Goal: Transaction & Acquisition: Purchase product/service

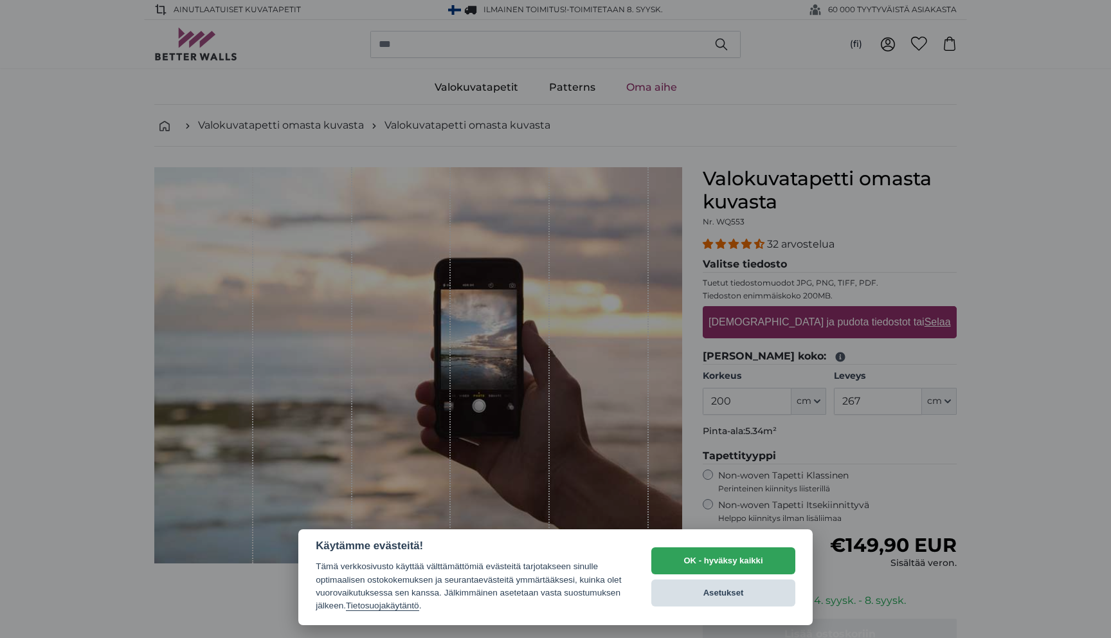
click at [709, 596] on button "Asetukset" at bounding box center [724, 592] width 144 height 27
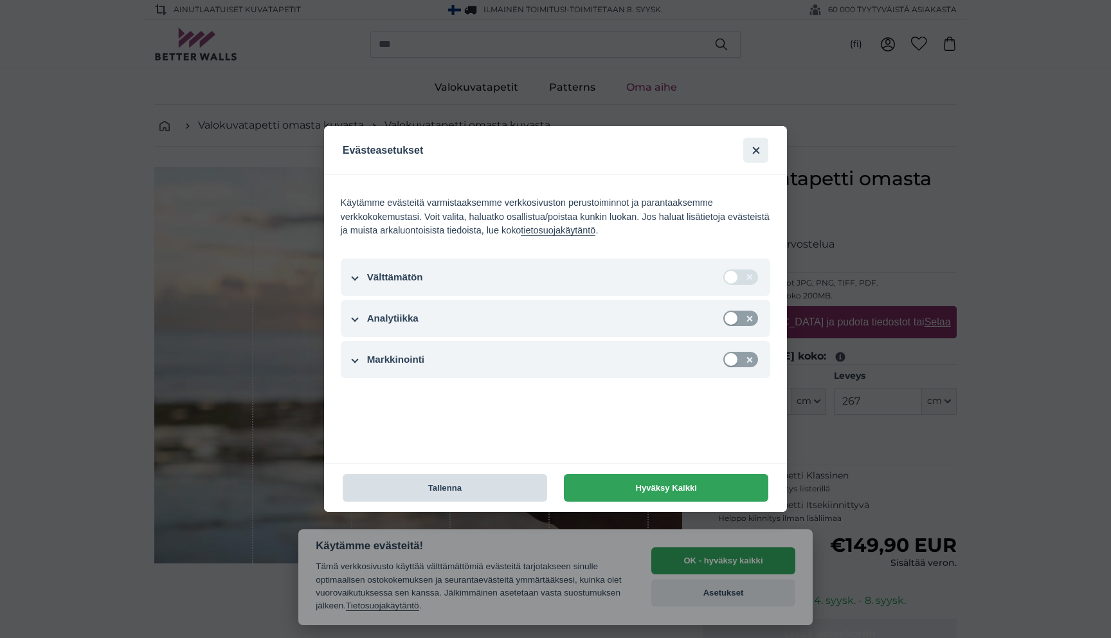
click at [475, 484] on button "Tallenna" at bounding box center [445, 488] width 205 height 28
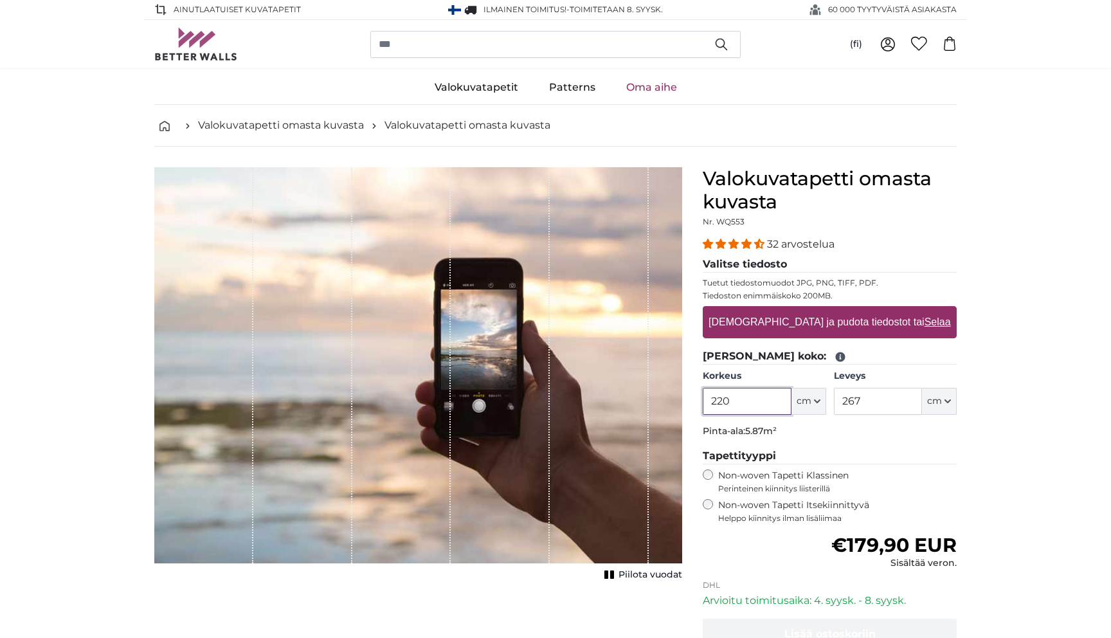
type input "220"
click at [893, 442] on fieldset "[PERSON_NAME] koko: Korkeus 220 ft cm Centimeter (cm) Inches (inch) Feet (ft. i…" at bounding box center [830, 396] width 254 height 95
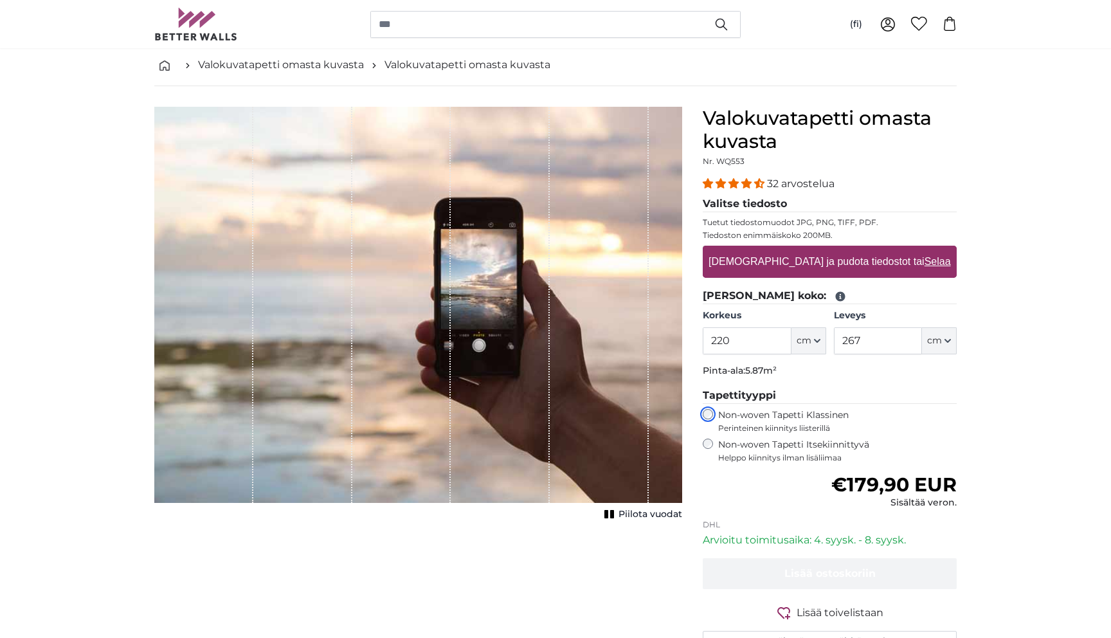
scroll to position [48, 0]
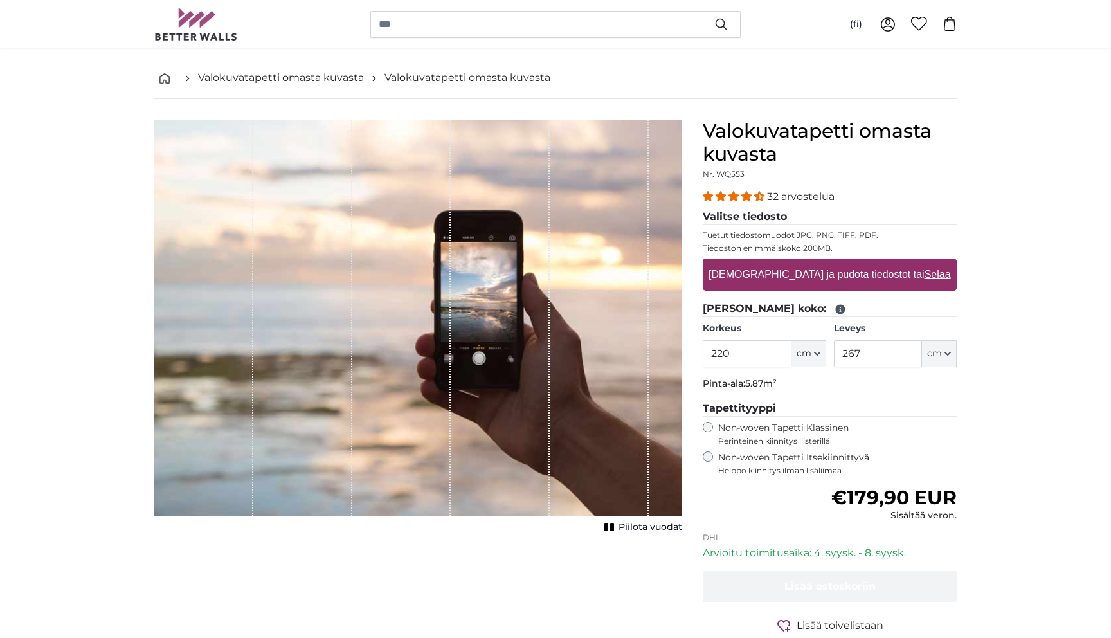
click at [816, 272] on label "[DEMOGRAPHIC_DATA] ja pudota tiedostot tai Selaa" at bounding box center [830, 275] width 252 height 26
click at [816, 262] on input "[DEMOGRAPHIC_DATA] ja pudota tiedostot tai Selaa" at bounding box center [830, 261] width 254 height 4
type input "**********"
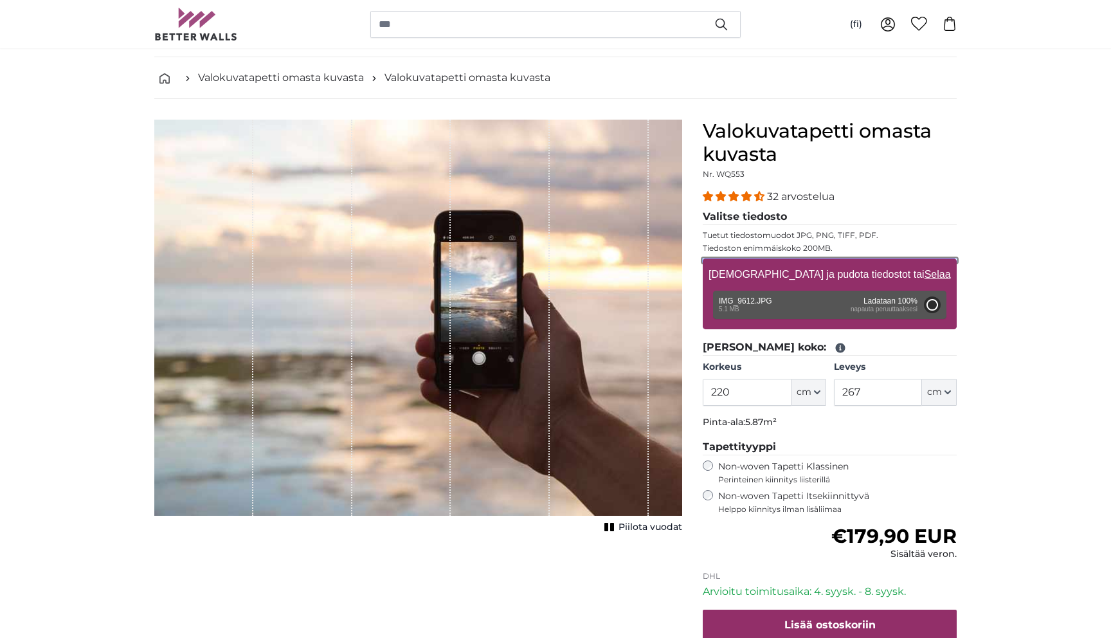
type input "200"
type input "150"
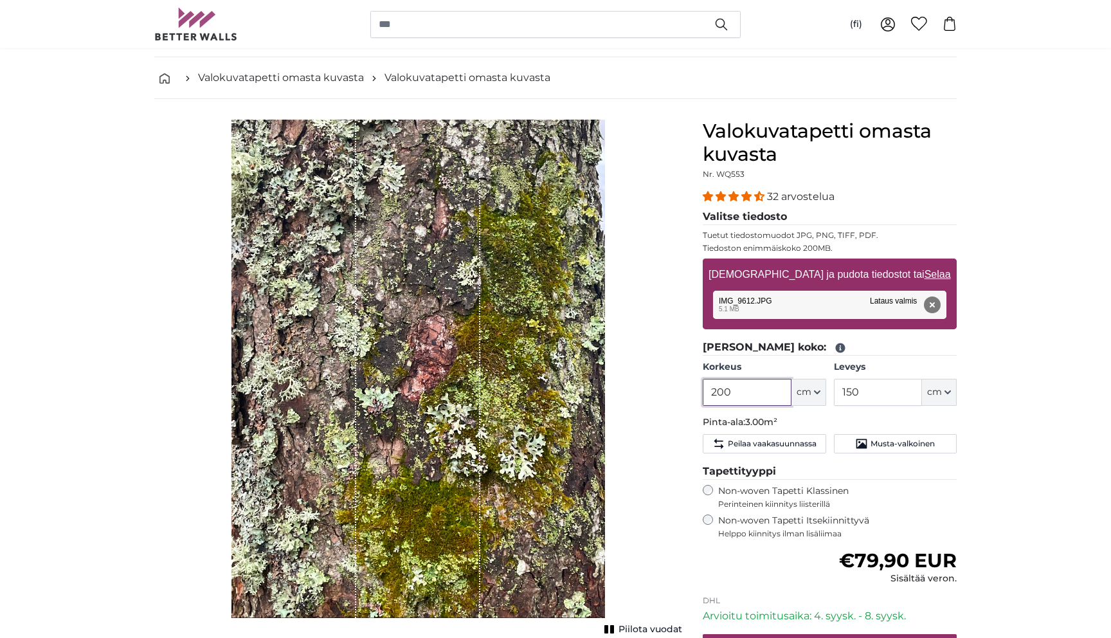
click at [729, 396] on input "200" at bounding box center [747, 392] width 88 height 27
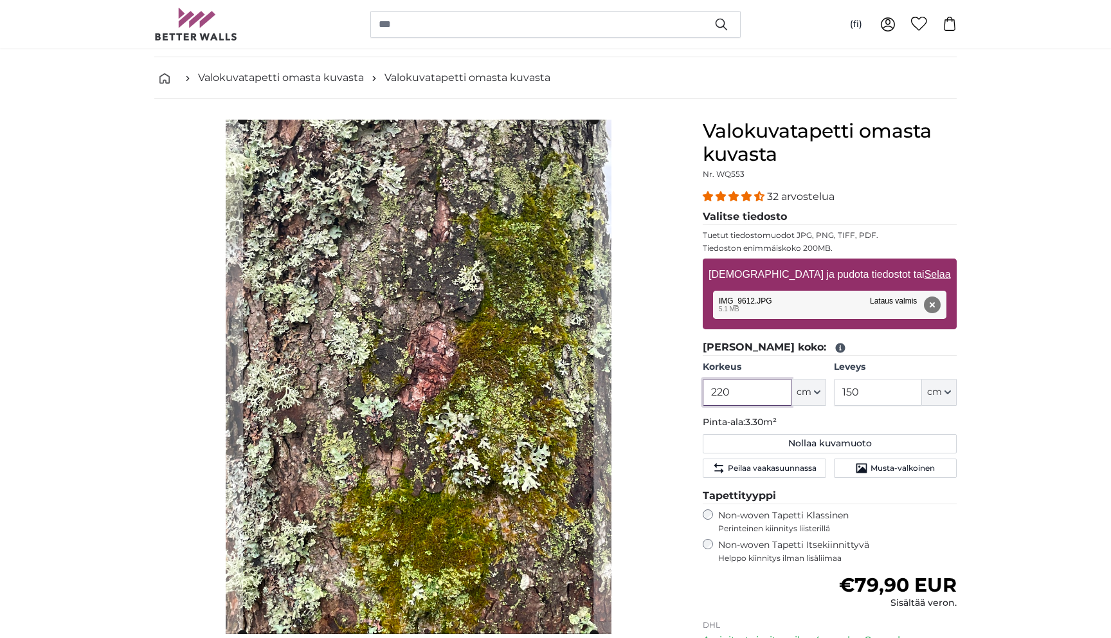
type input "220"
click at [859, 397] on input "150" at bounding box center [878, 392] width 88 height 27
type input "1"
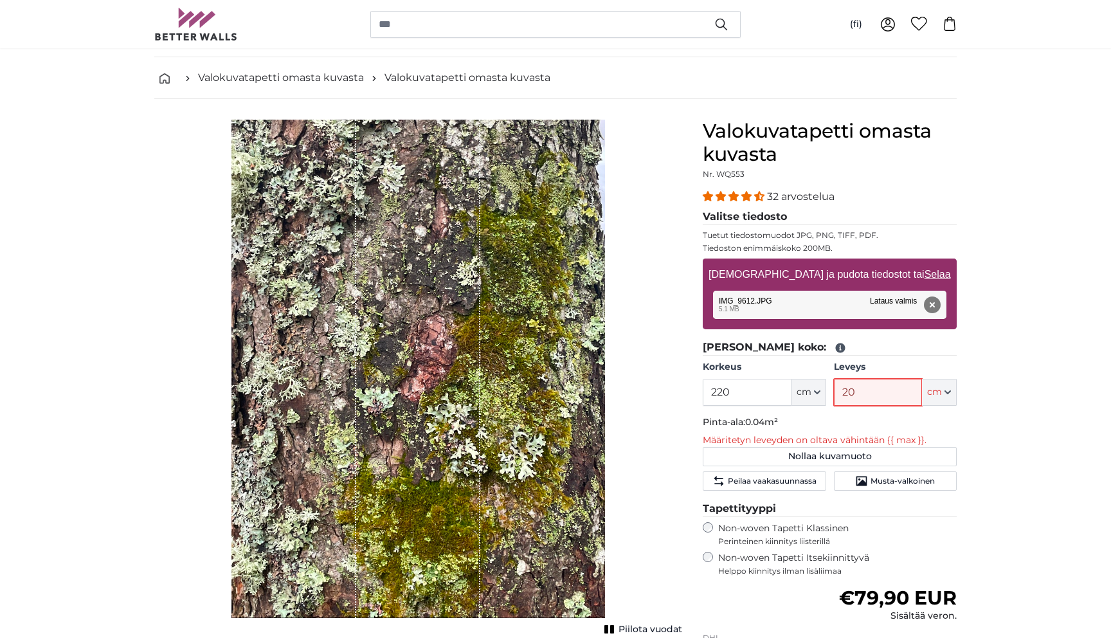
type input "200"
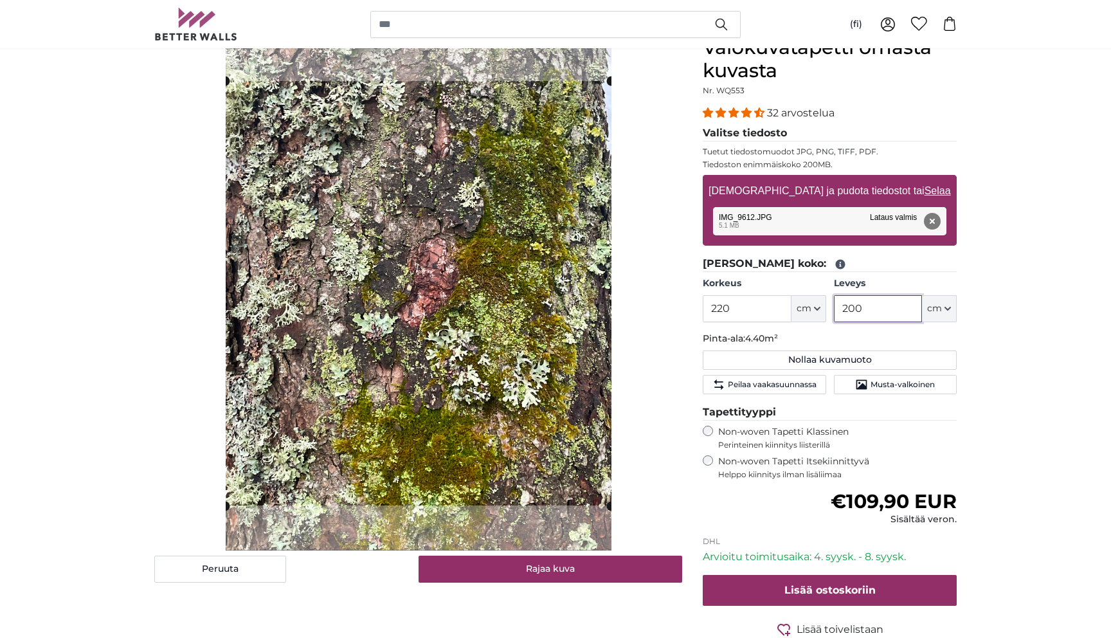
scroll to position [138, 0]
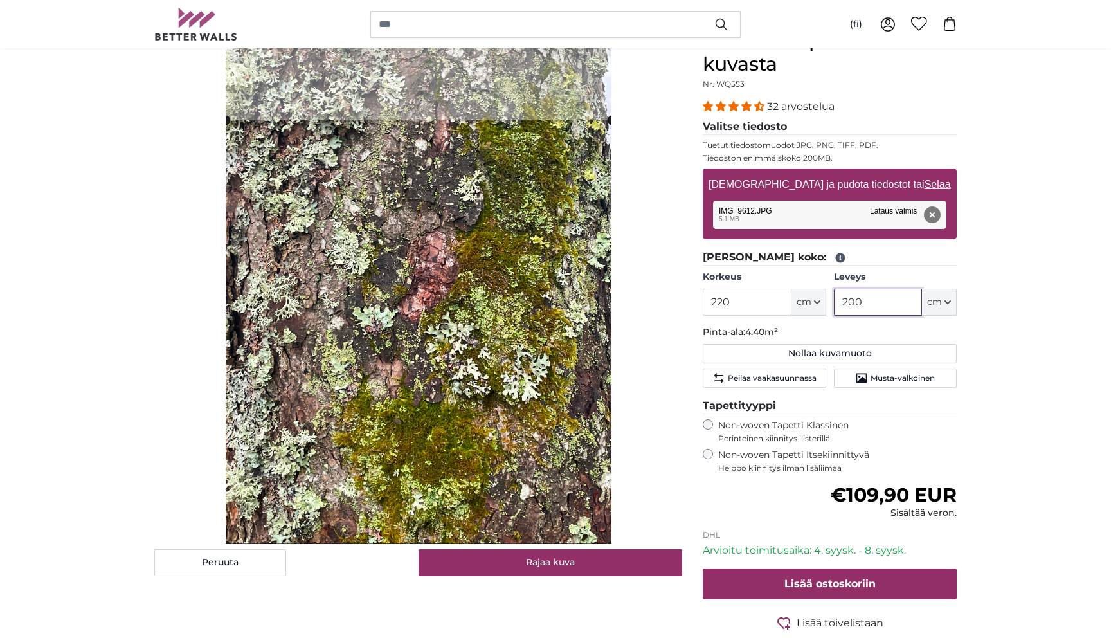
click at [446, 488] on cropper-handle at bounding box center [419, 332] width 386 height 424
type input "200"
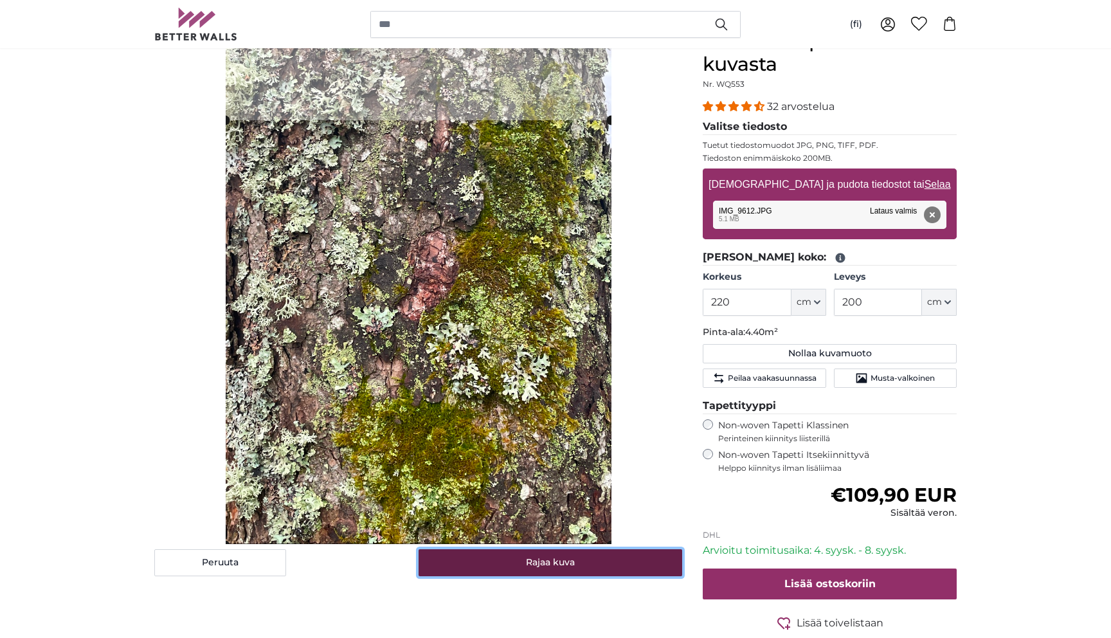
click at [575, 560] on button "Rajaa kuva" at bounding box center [551, 562] width 264 height 27
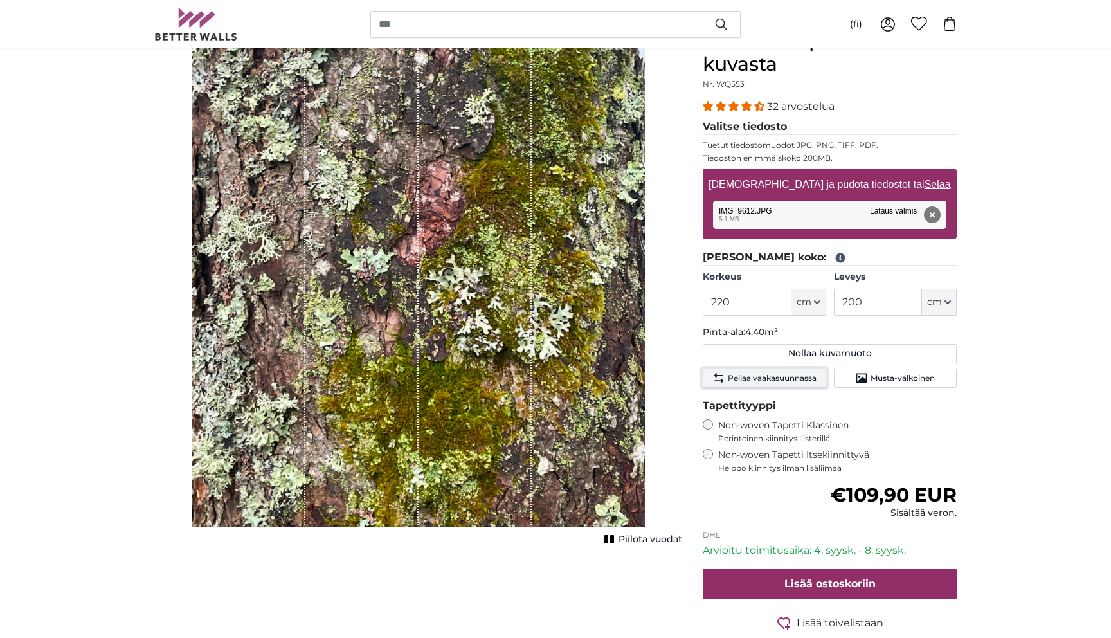
click at [746, 387] on button "Peilaa vaakasuunnassa" at bounding box center [764, 378] width 123 height 19
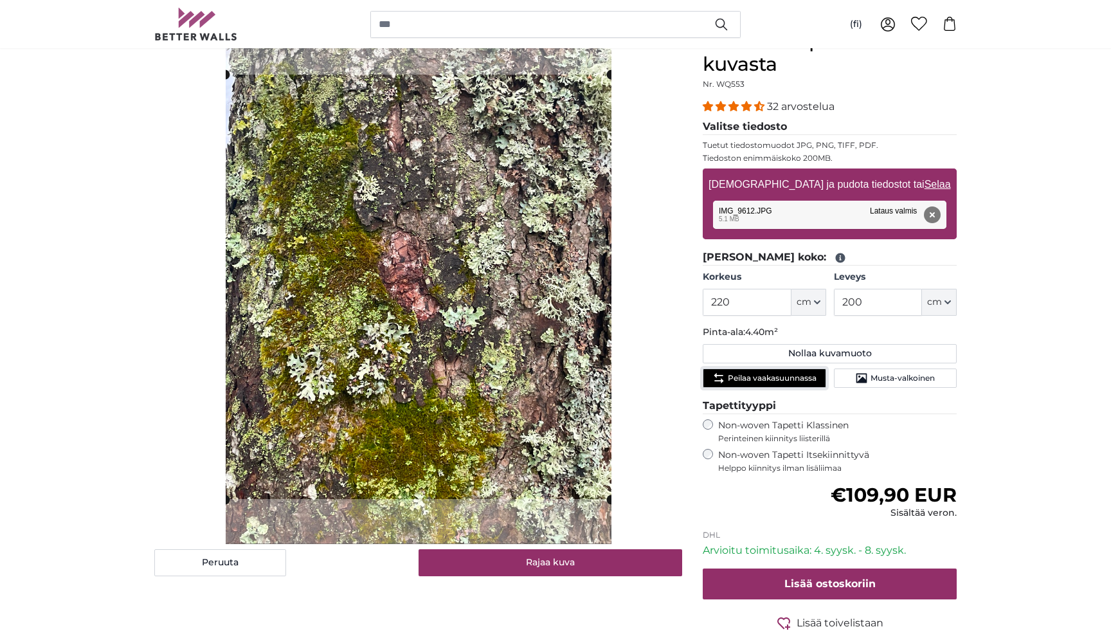
click at [746, 387] on button "Peilaa vaakasuunnassa" at bounding box center [764, 378] width 123 height 19
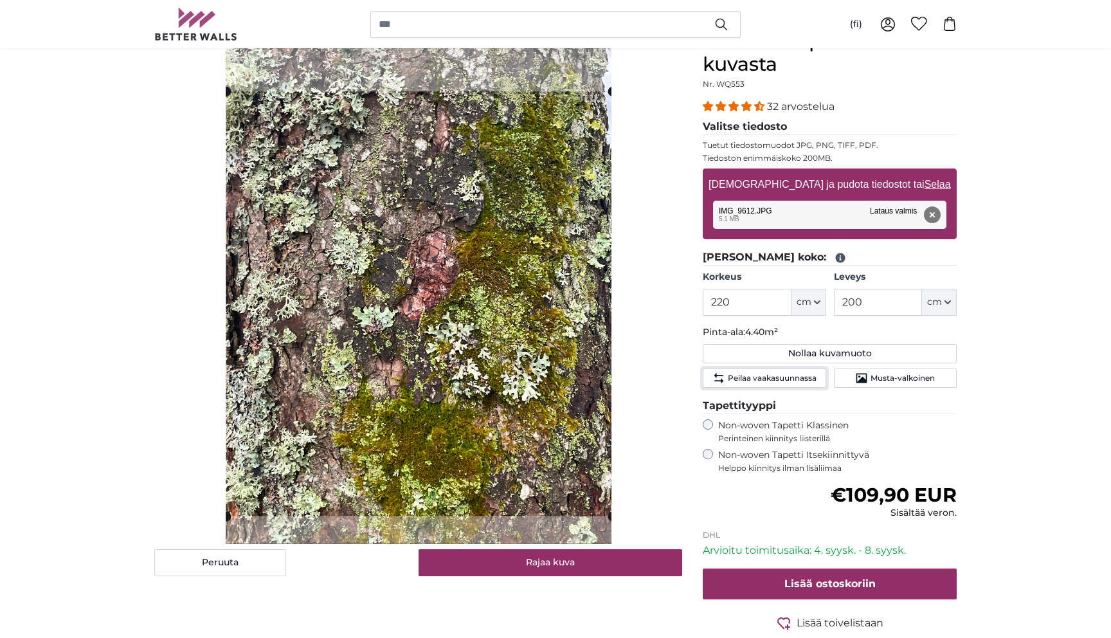
click at [524, 451] on cropper-handle at bounding box center [419, 303] width 386 height 424
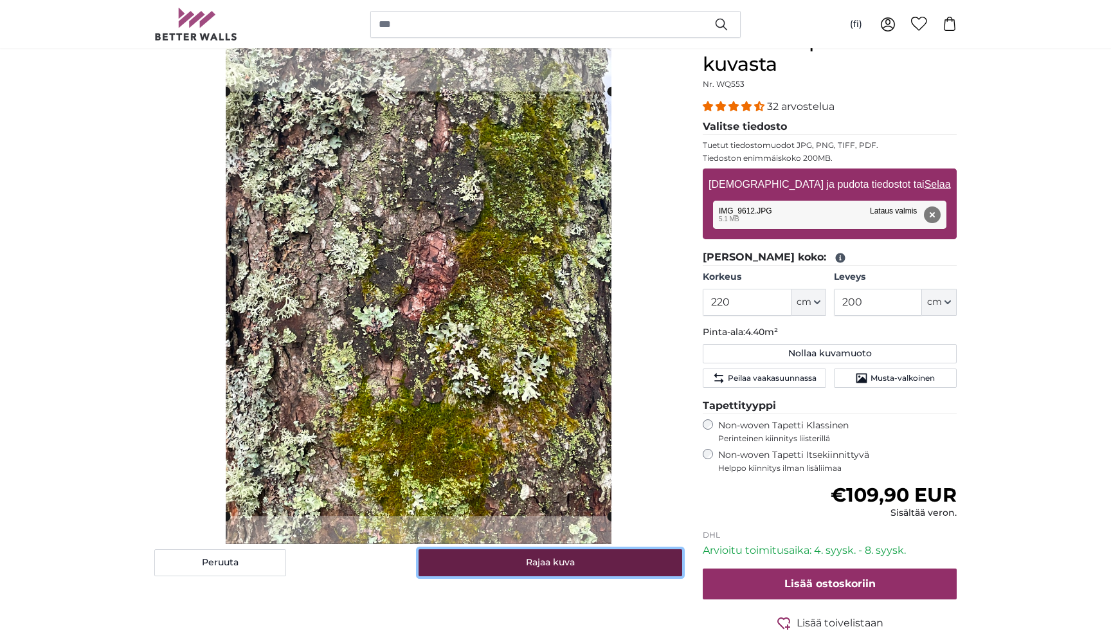
click at [532, 570] on button "Rajaa kuva" at bounding box center [551, 562] width 264 height 27
